Goal: Transaction & Acquisition: Purchase product/service

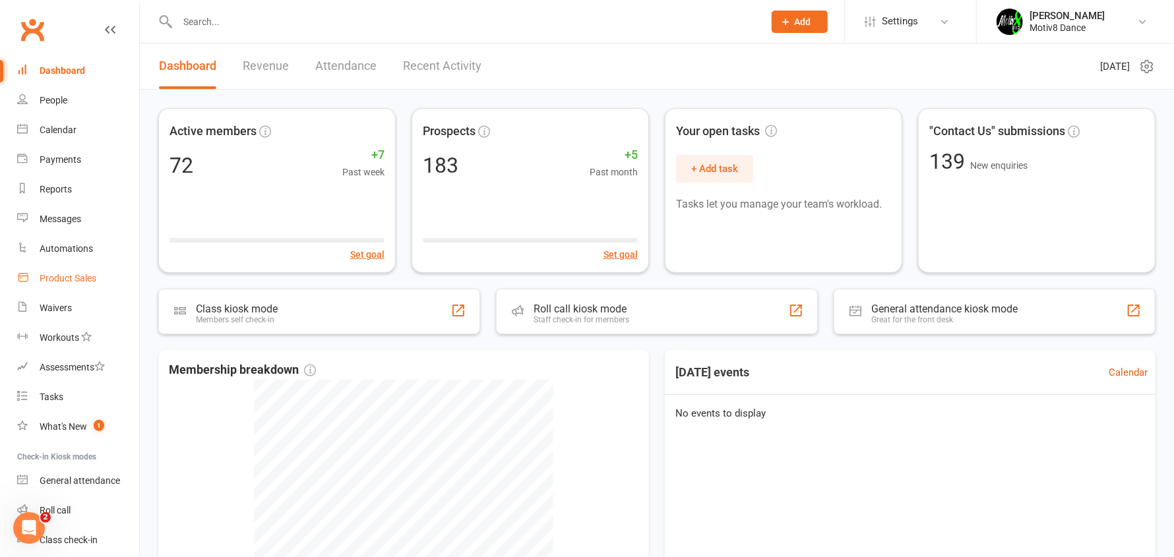
click at [79, 278] on div "Product Sales" at bounding box center [68, 278] width 57 height 11
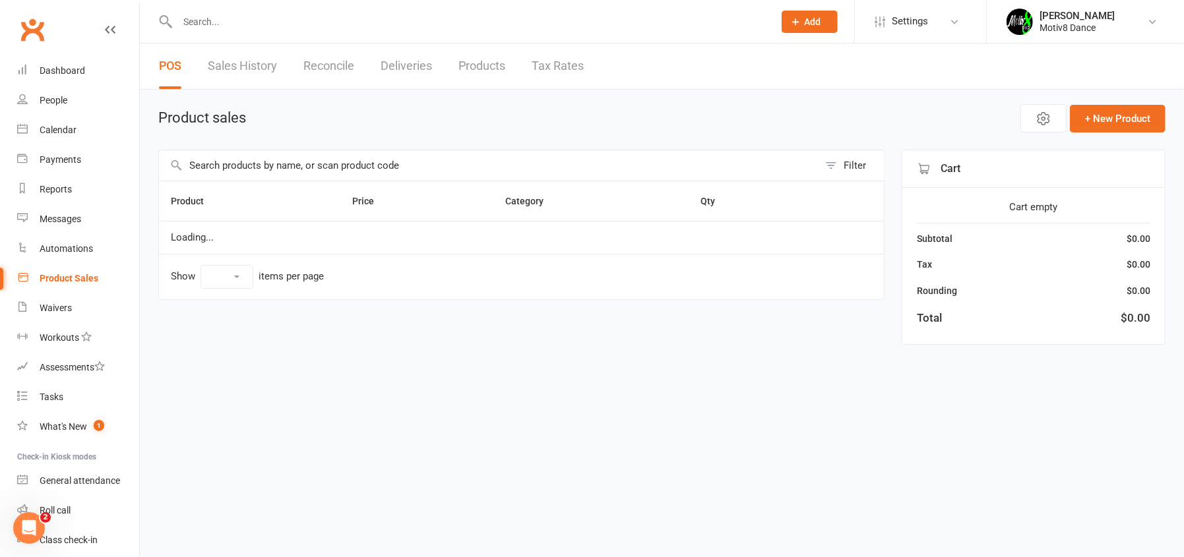
select select "10"
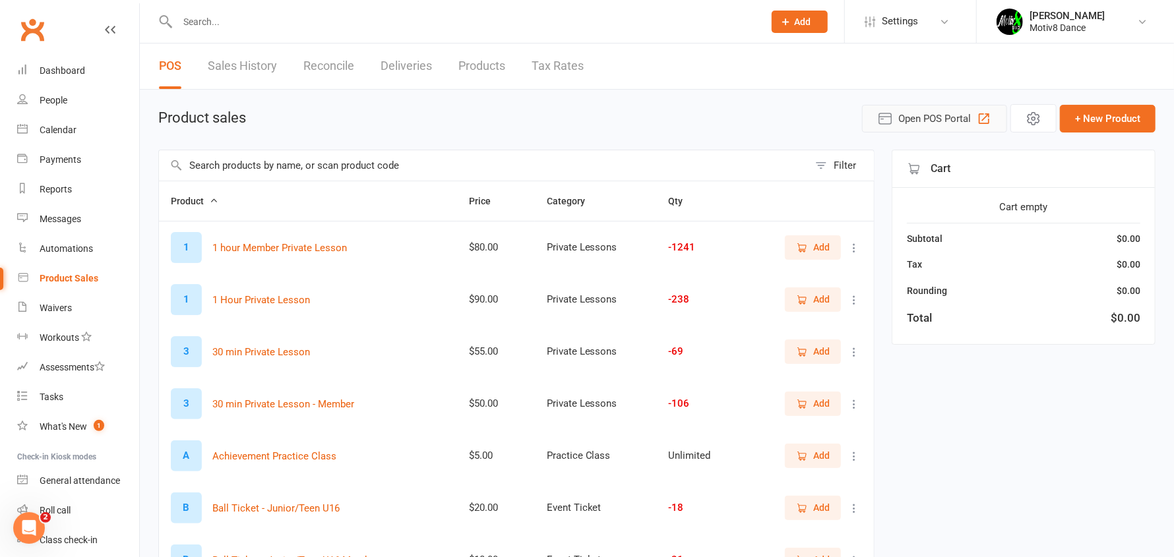
click at [934, 123] on span "Open POS Portal" at bounding box center [934, 119] width 73 height 16
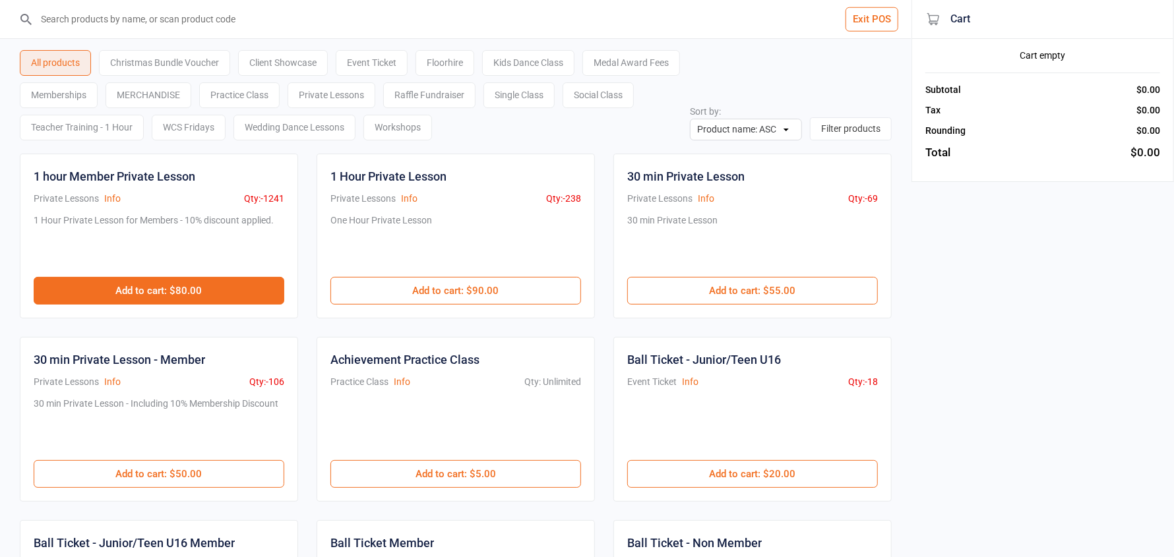
drag, startPoint x: 230, startPoint y: 286, endPoint x: 243, endPoint y: 282, distance: 13.4
click at [232, 286] on button "Add to cart : $80.00" at bounding box center [159, 291] width 251 height 28
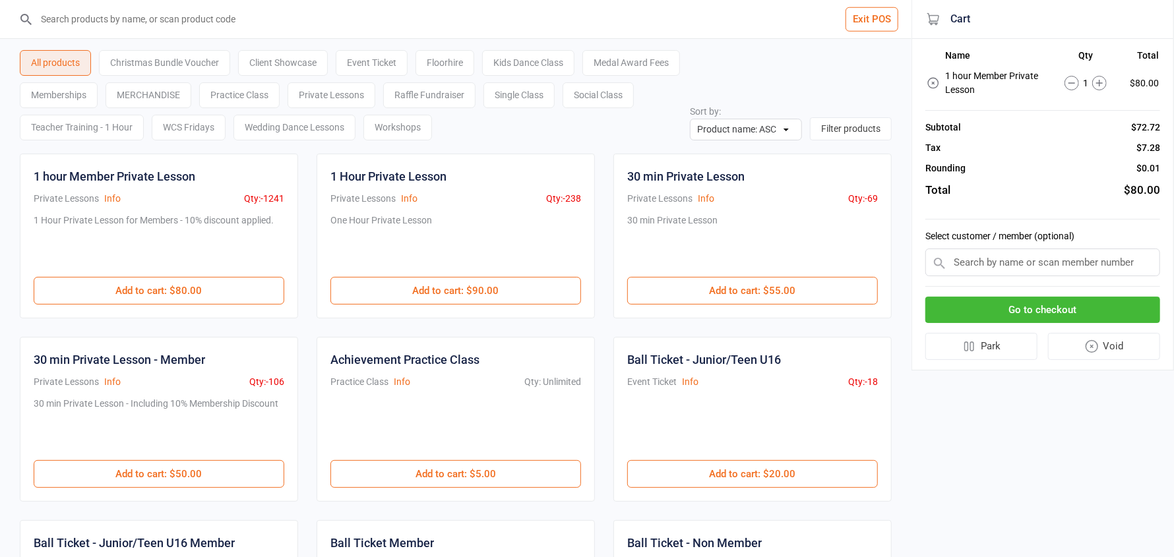
click at [972, 257] on input "text" at bounding box center [1042, 263] width 235 height 28
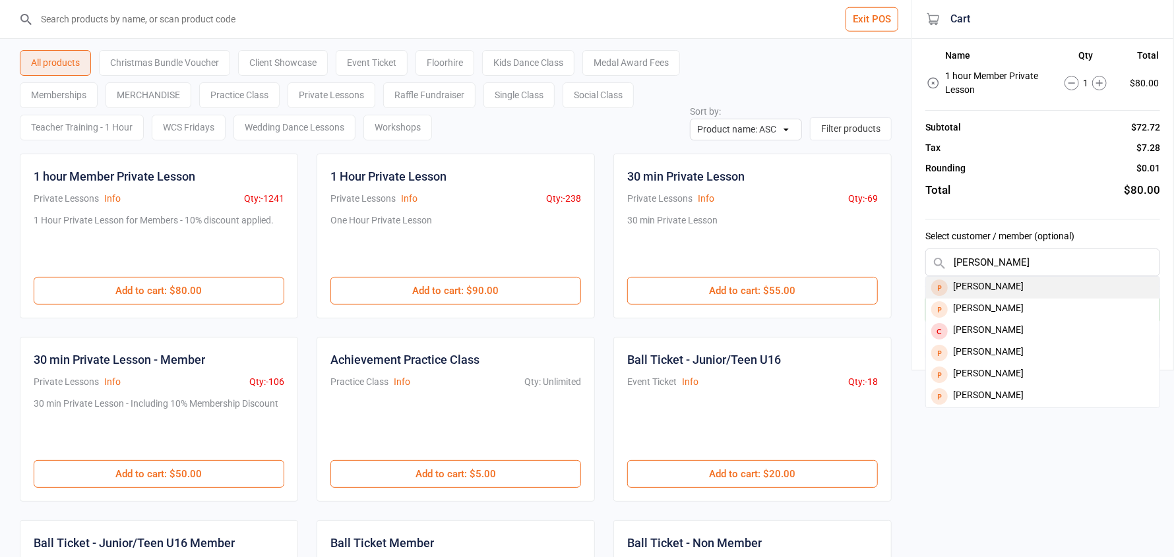
type input "kathl"
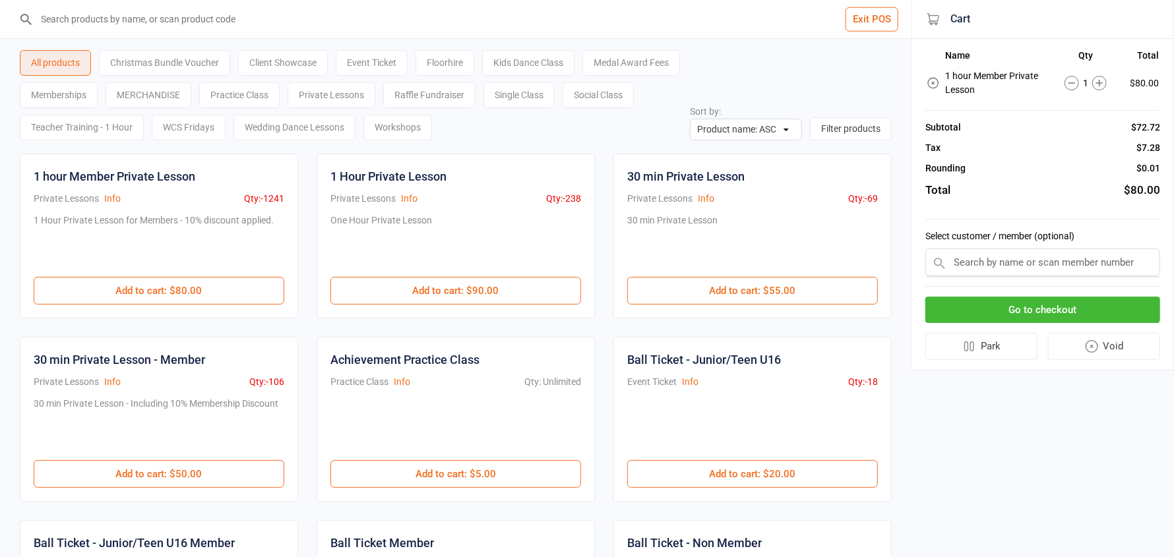
click at [996, 264] on input "text" at bounding box center [1042, 263] width 235 height 28
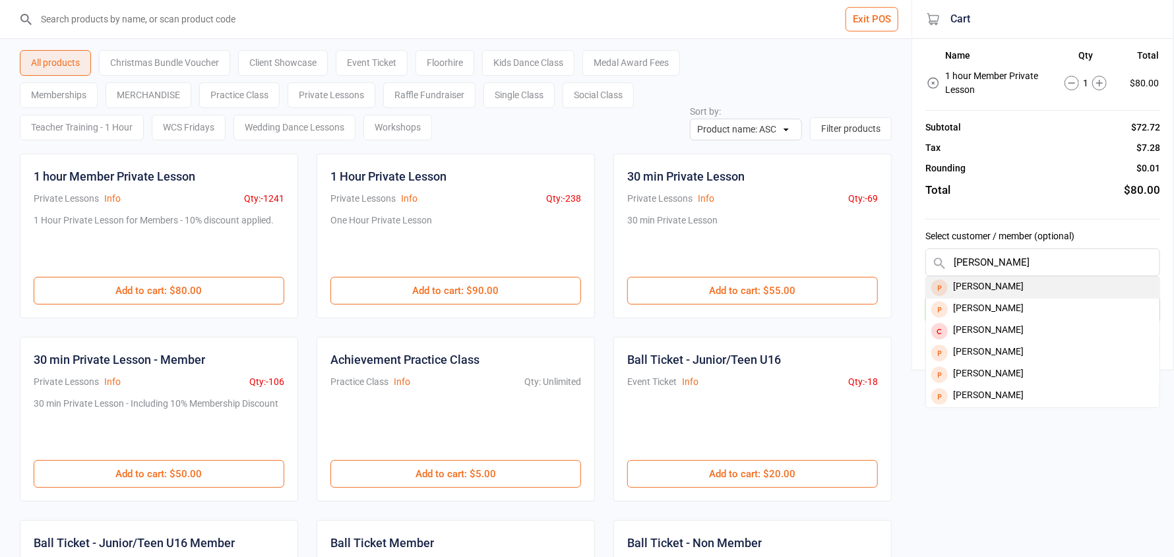
type input "kathleen"
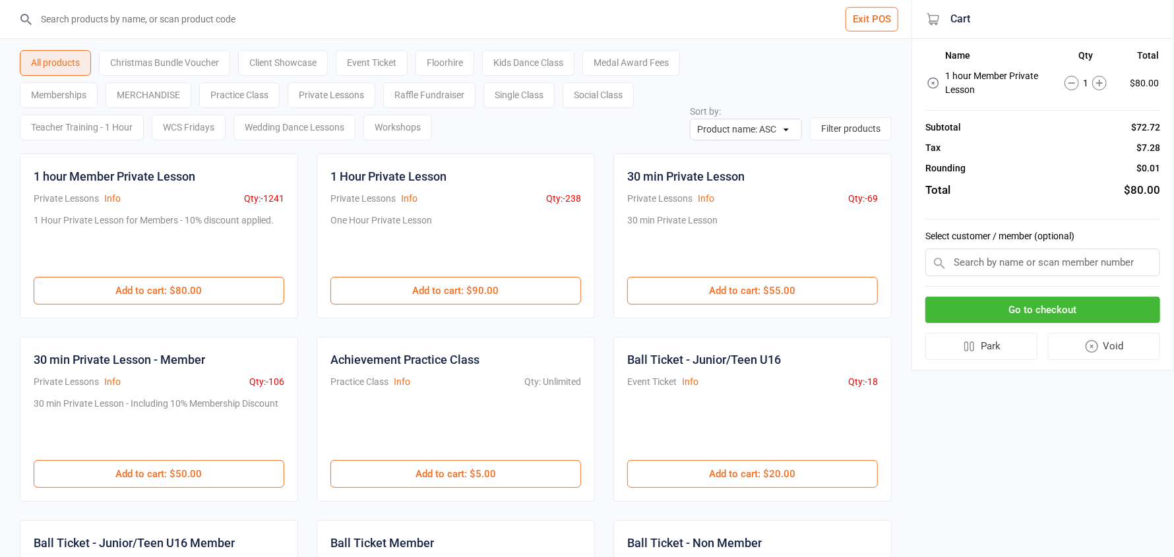
click at [1005, 270] on input "text" at bounding box center [1042, 263] width 235 height 28
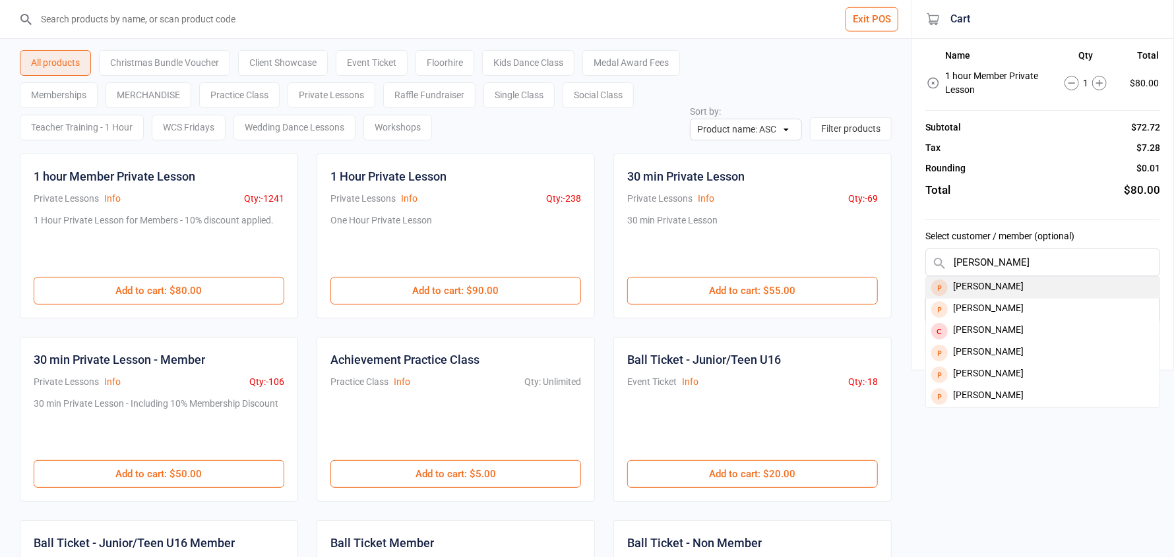
type input "kathl"
click at [1006, 283] on div "Kathleen Johnson" at bounding box center [1042, 288] width 233 height 22
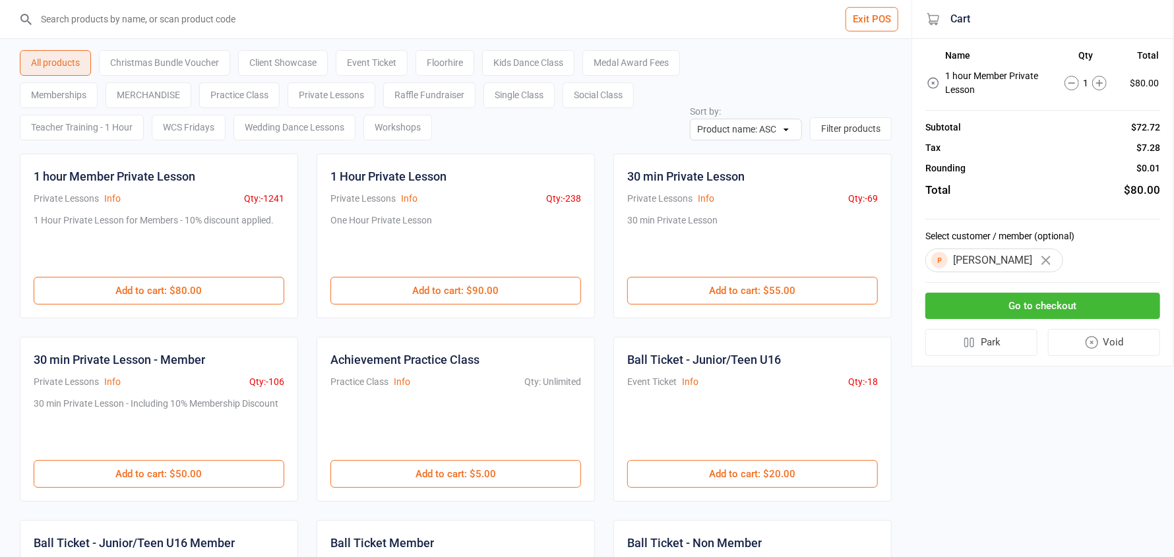
click at [1017, 304] on button "Go to checkout" at bounding box center [1042, 306] width 235 height 27
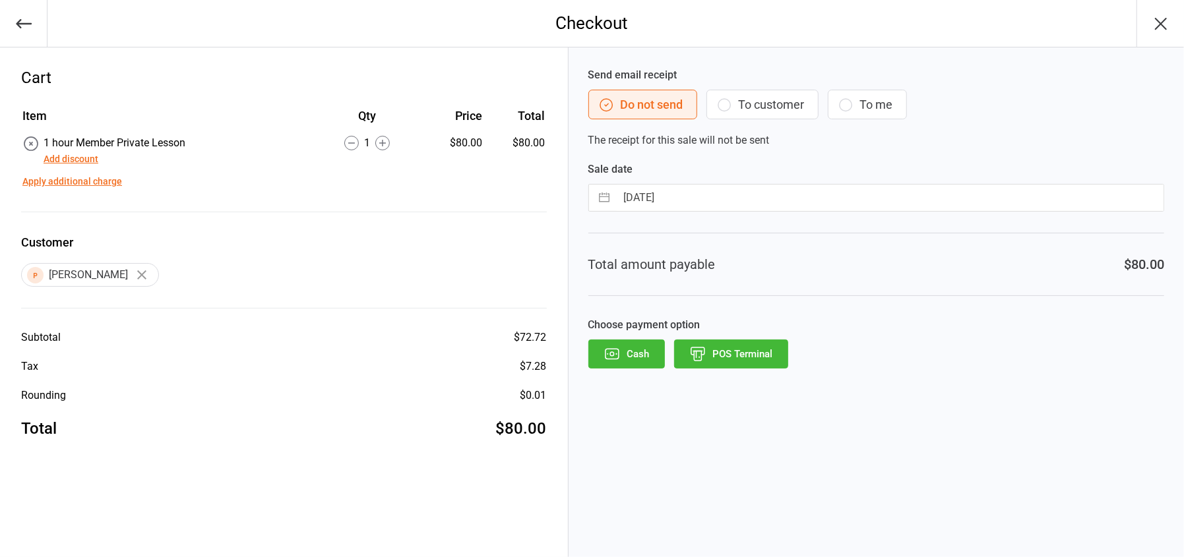
click at [752, 361] on button "POS Terminal" at bounding box center [731, 354] width 114 height 29
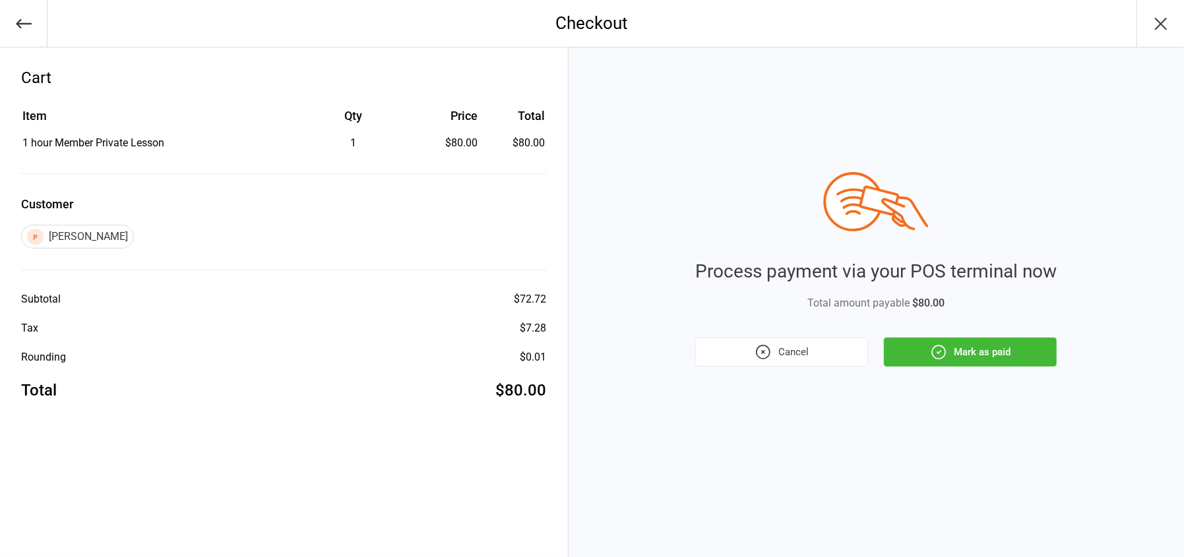
click at [979, 353] on button "Mark as paid" at bounding box center [970, 352] width 173 height 29
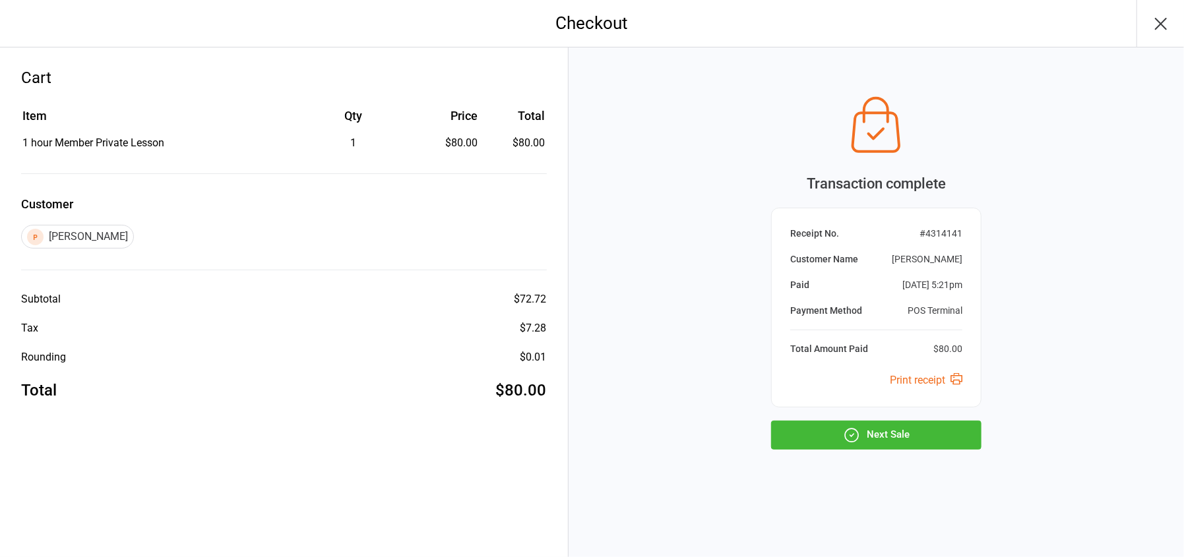
click at [899, 433] on button "Next Sale" at bounding box center [876, 435] width 210 height 29
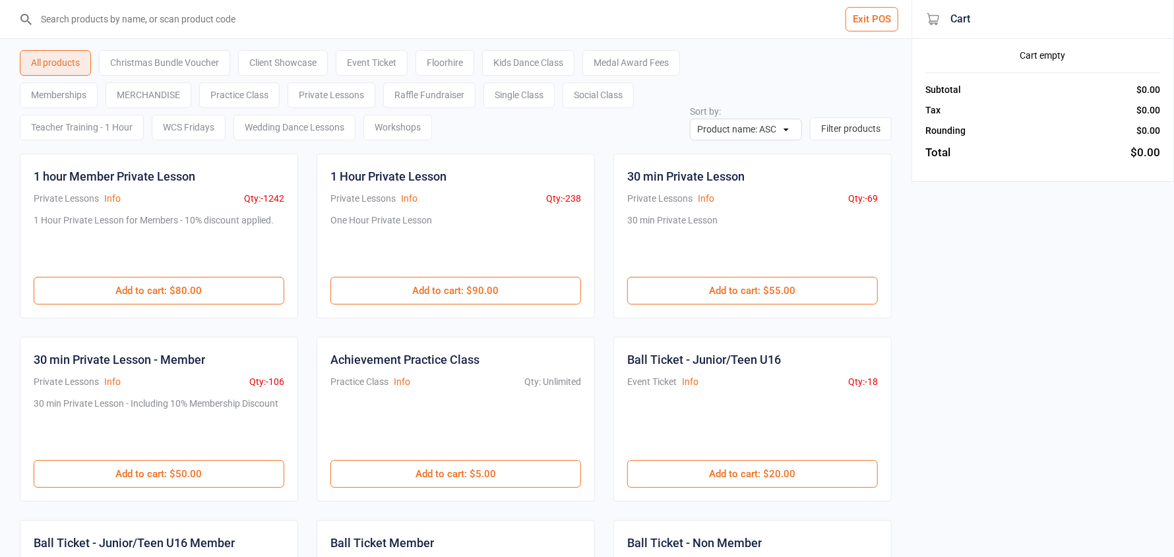
click at [881, 11] on button "Exit POS" at bounding box center [871, 19] width 53 height 24
